Goal: Navigation & Orientation: Find specific page/section

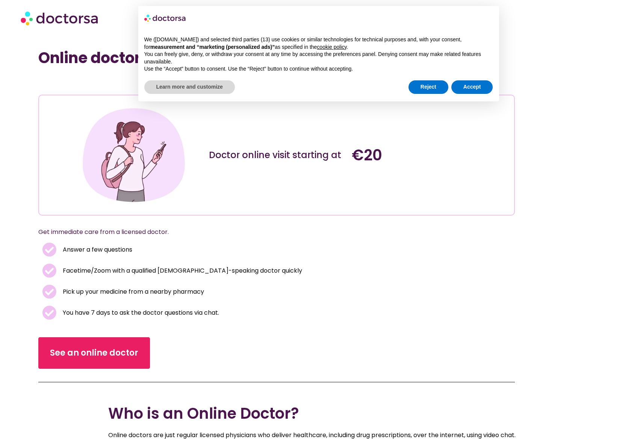
click at [447, 178] on div "€20" at bounding box center [419, 155] width 143 height 116
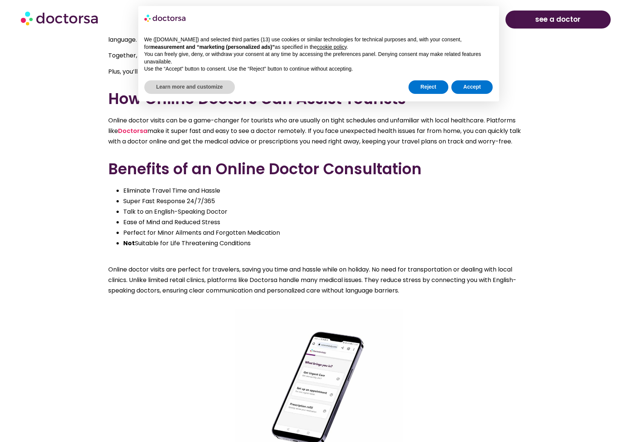
scroll to position [526, 0]
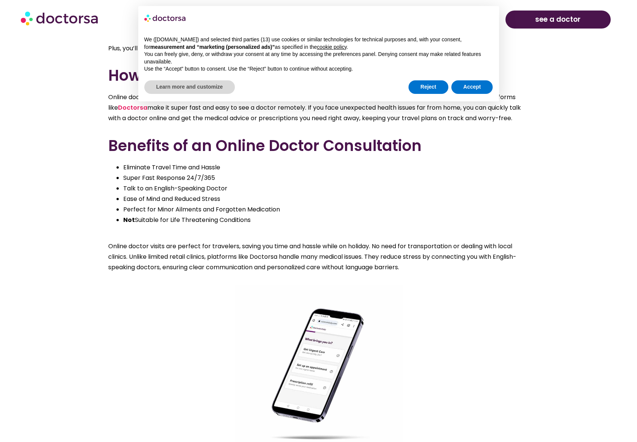
click at [391, 198] on li "Ease of Mind and Reduced Stress" at bounding box center [326, 199] width 406 height 11
click at [447, 85] on button "Reject" at bounding box center [428, 87] width 40 height 14
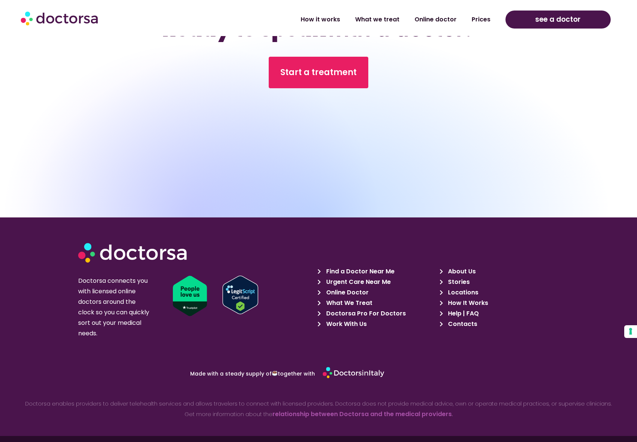
scroll to position [3052, 0]
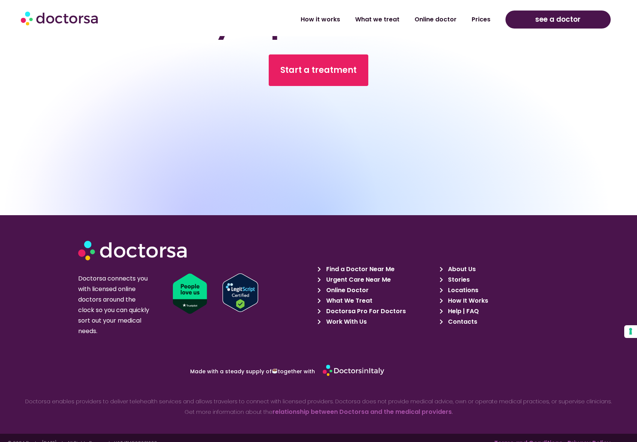
click at [467, 264] on span "About Us" at bounding box center [461, 269] width 30 height 11
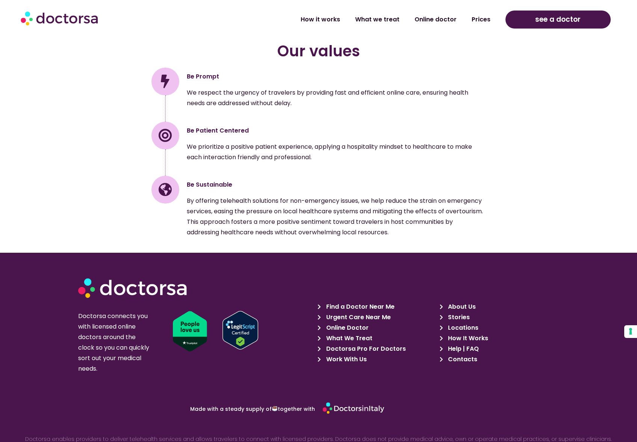
scroll to position [1089, 0]
